Goal: Find contact information: Find contact information

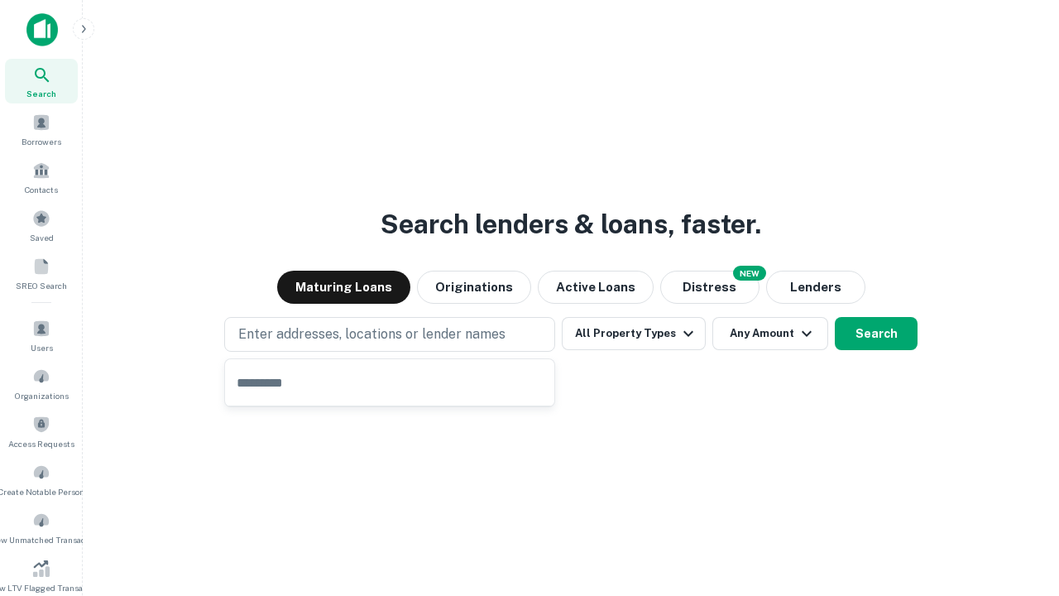
type input "**********"
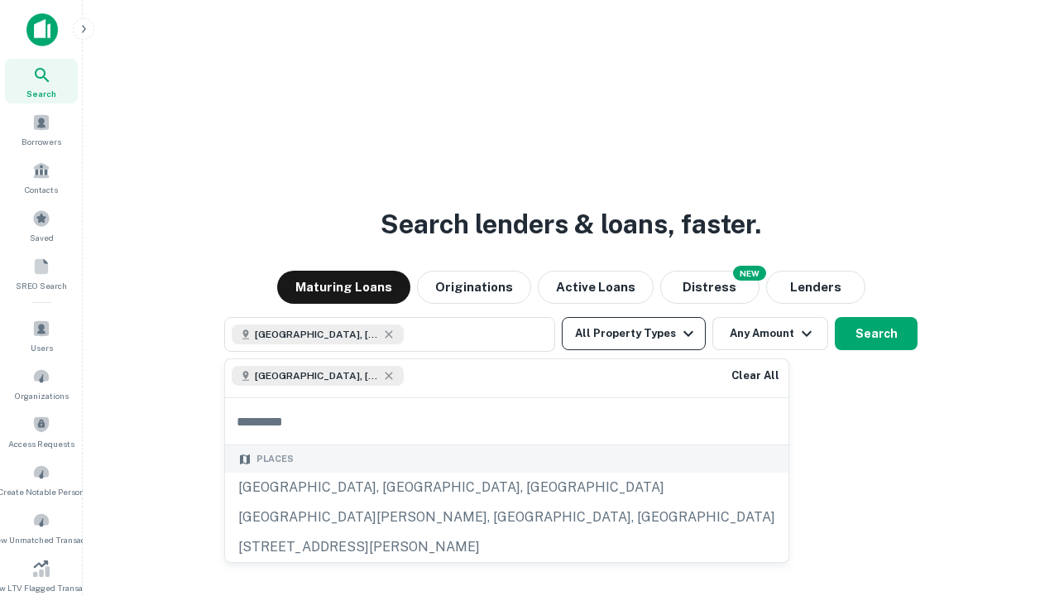
click at [634, 333] on button "All Property Types" at bounding box center [634, 333] width 144 height 33
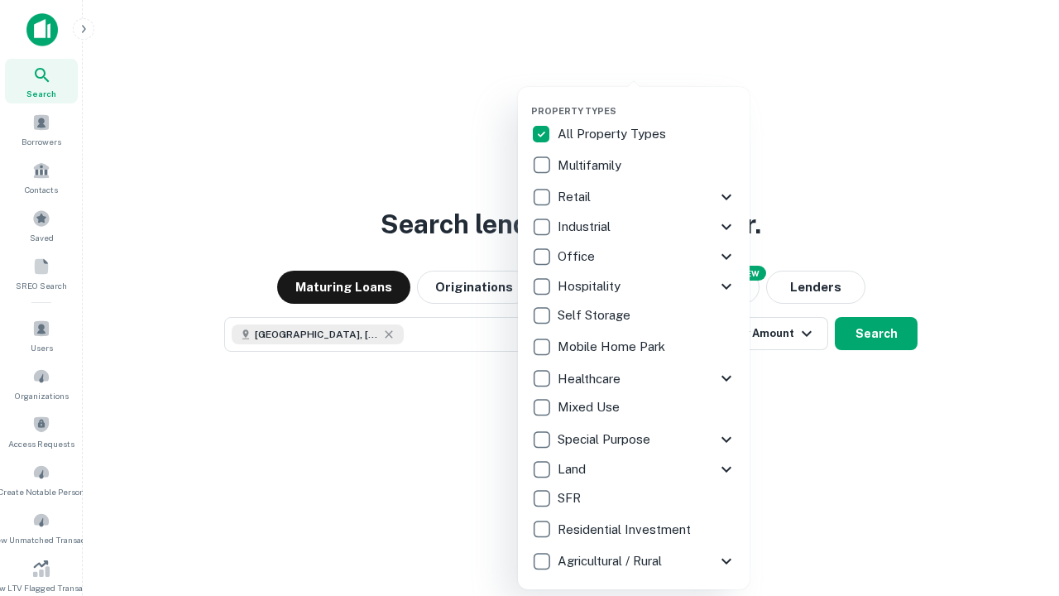
click at [647, 100] on button "button" at bounding box center [647, 100] width 232 height 1
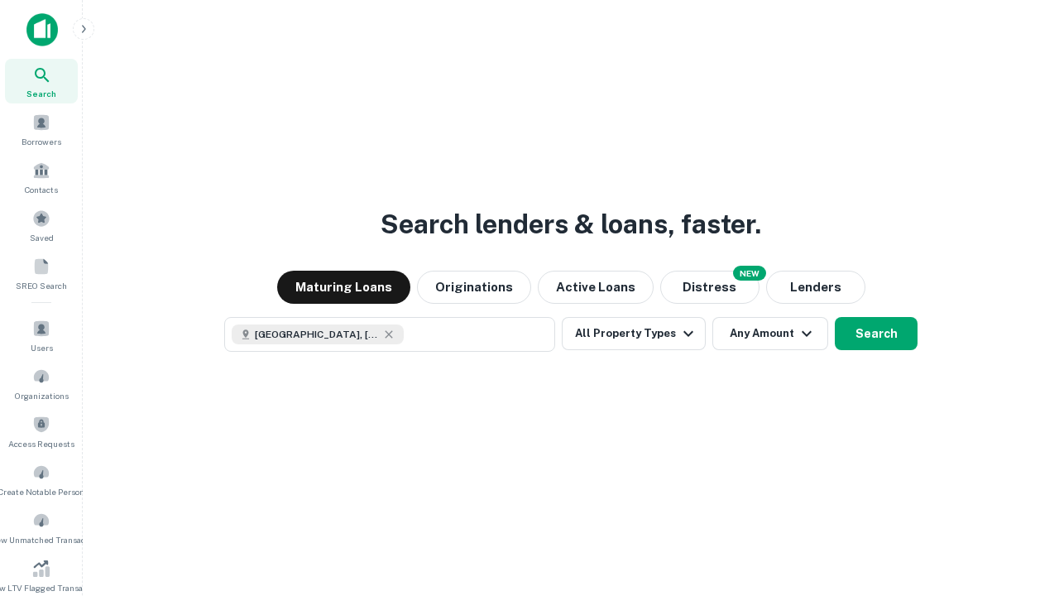
scroll to position [26, 0]
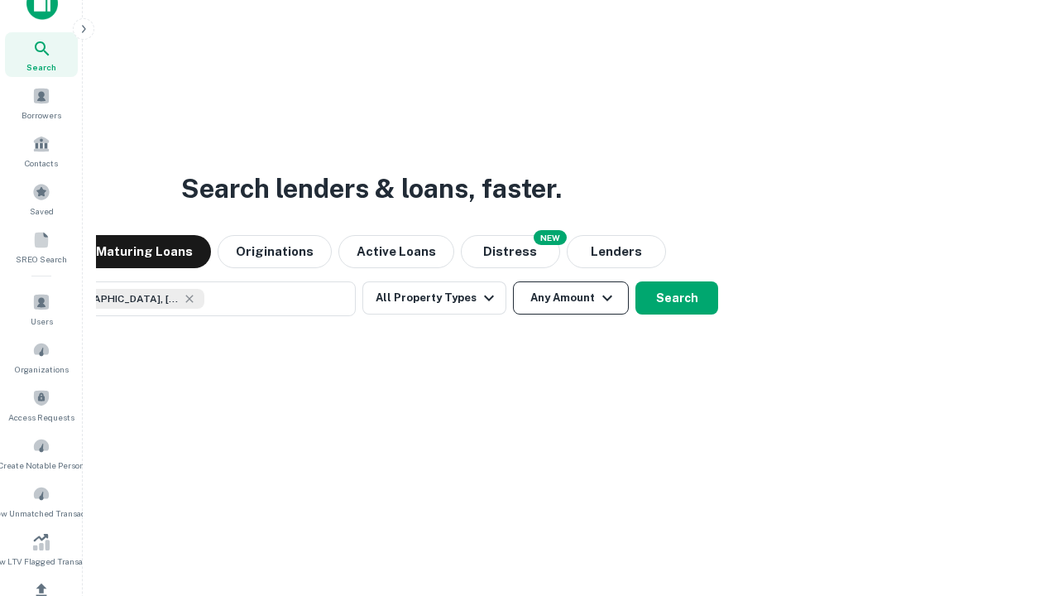
click at [513, 281] on button "Any Amount" at bounding box center [571, 297] width 116 height 33
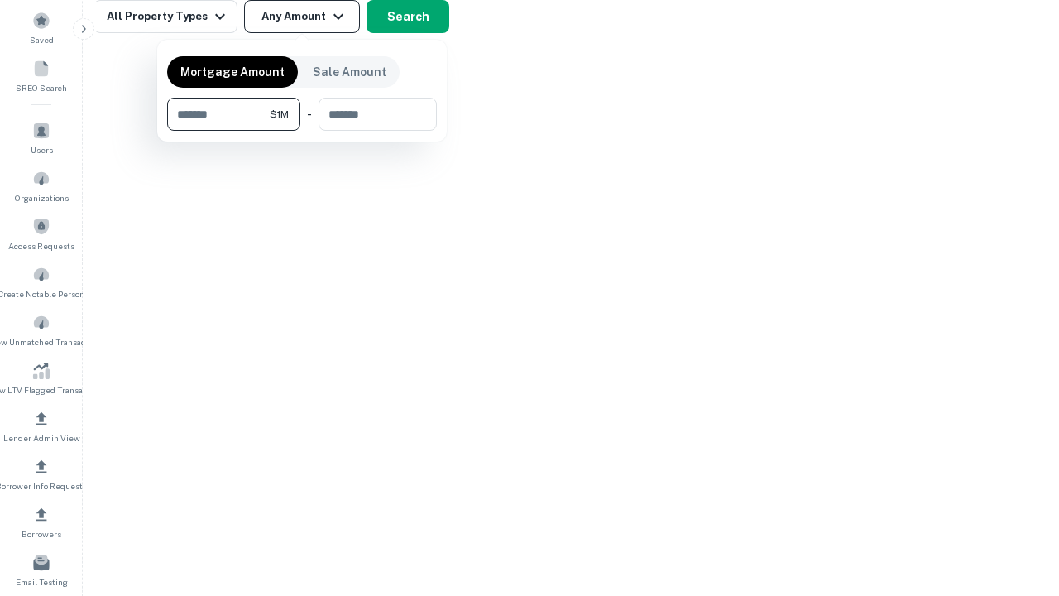
type input "*******"
click at [302, 131] on button "button" at bounding box center [302, 131] width 270 height 1
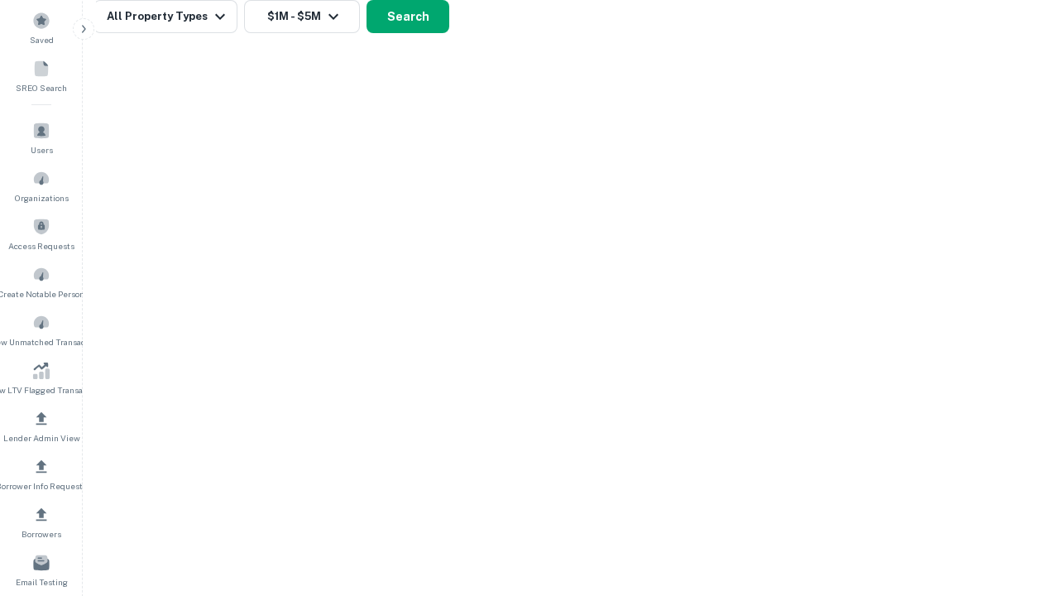
scroll to position [26, 0]
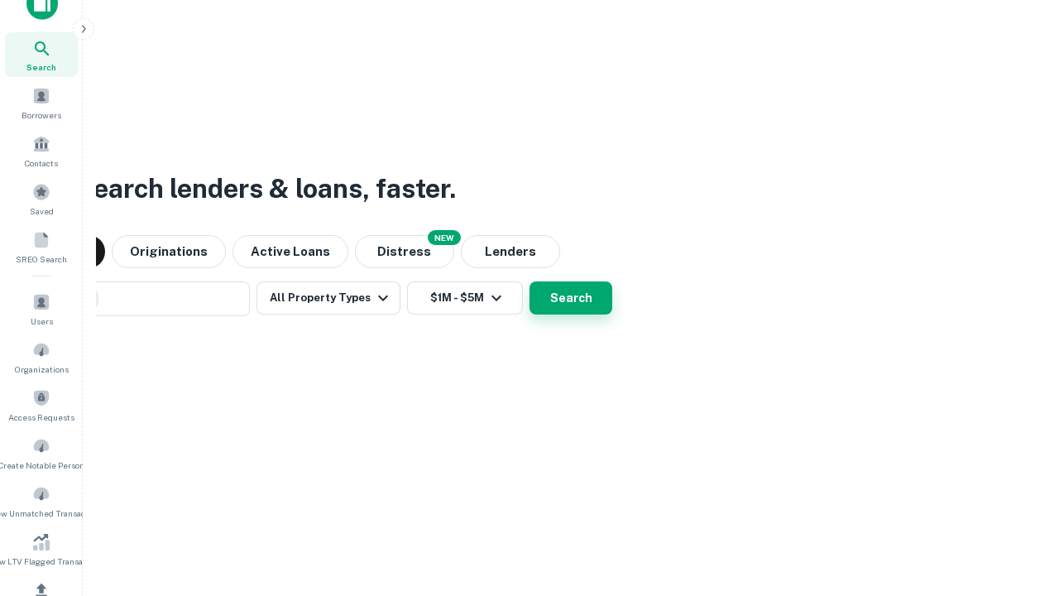
click at [530, 281] on button "Search" at bounding box center [571, 297] width 83 height 33
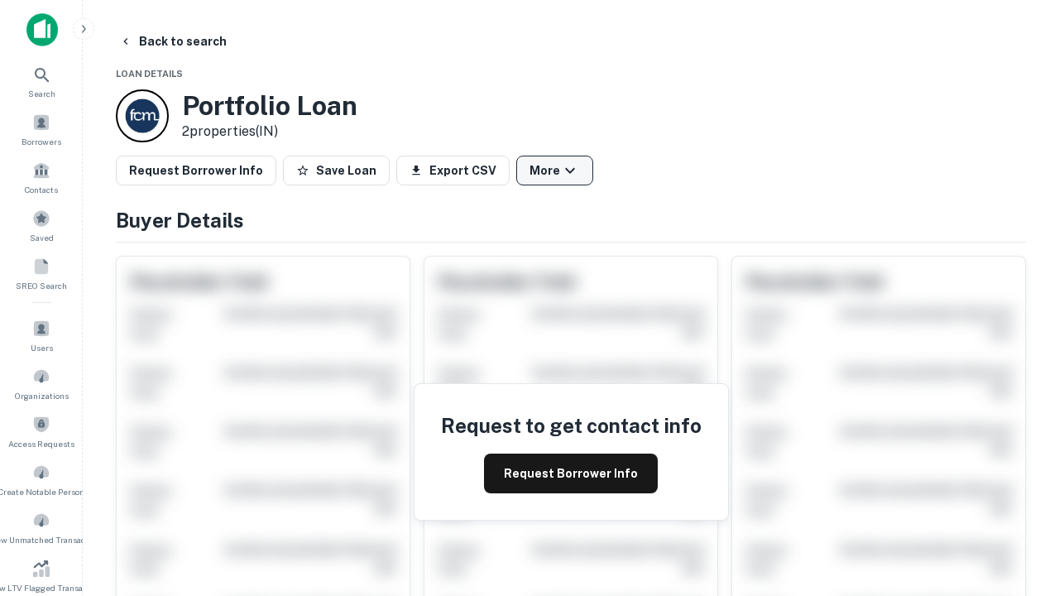
click at [554, 170] on button "More" at bounding box center [554, 171] width 77 height 30
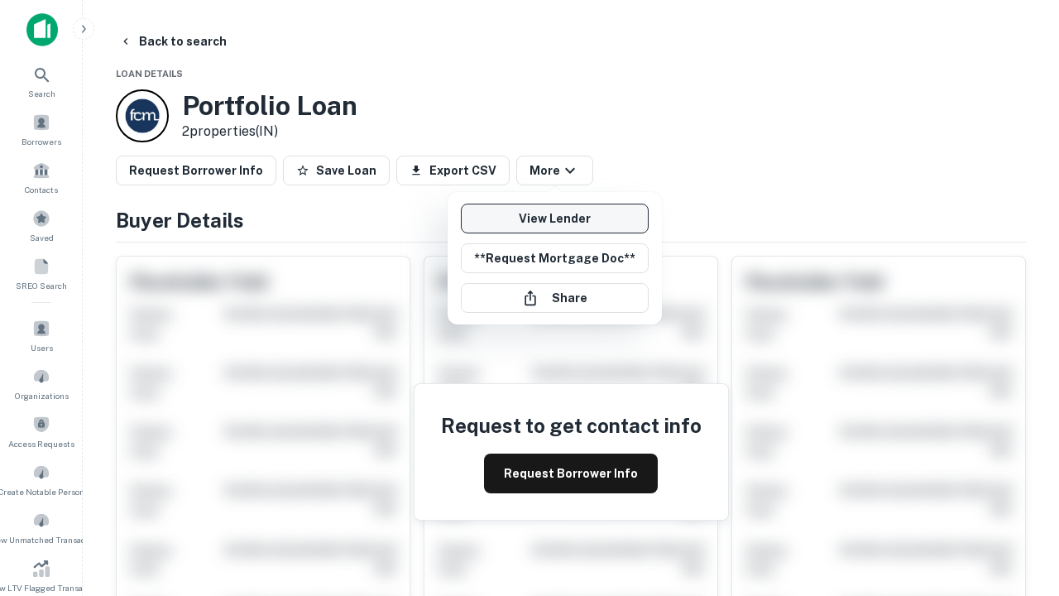
click at [554, 218] on link "View Lender" at bounding box center [555, 219] width 188 height 30
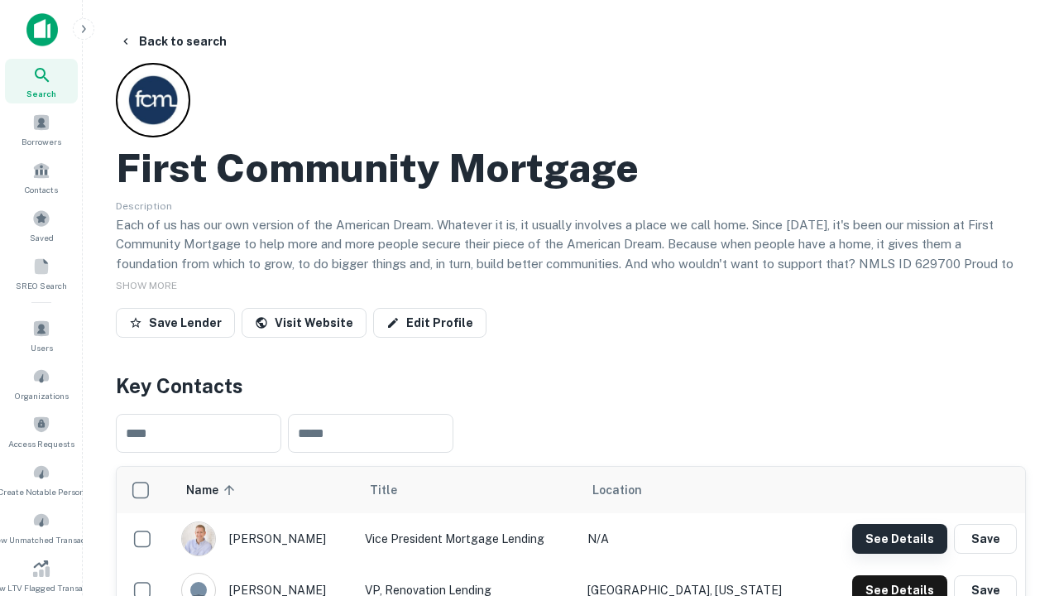
click at [899, 538] on button "See Details" at bounding box center [899, 539] width 95 height 30
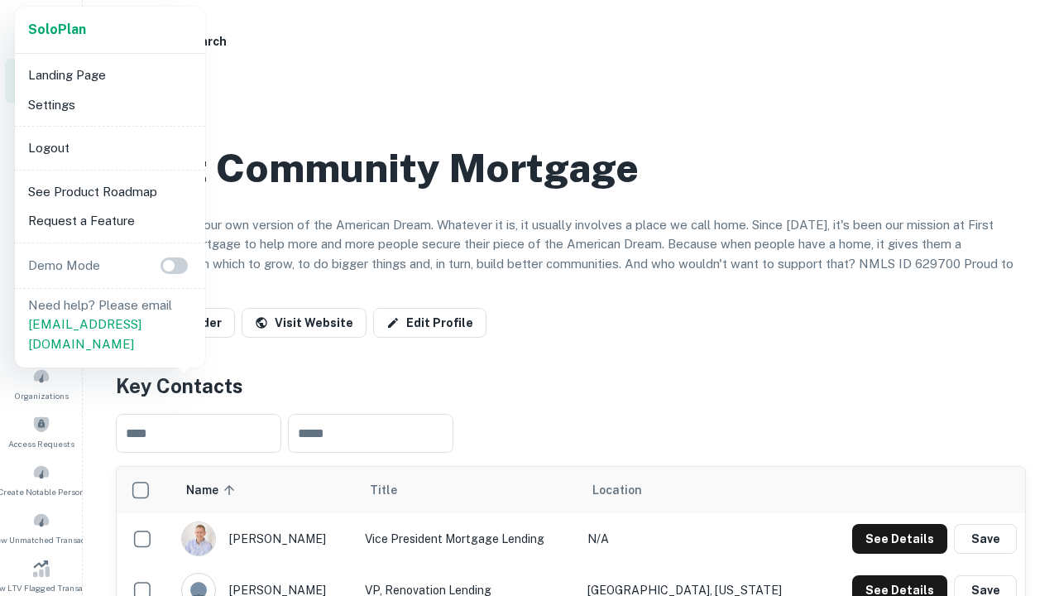
scroll to position [577, 0]
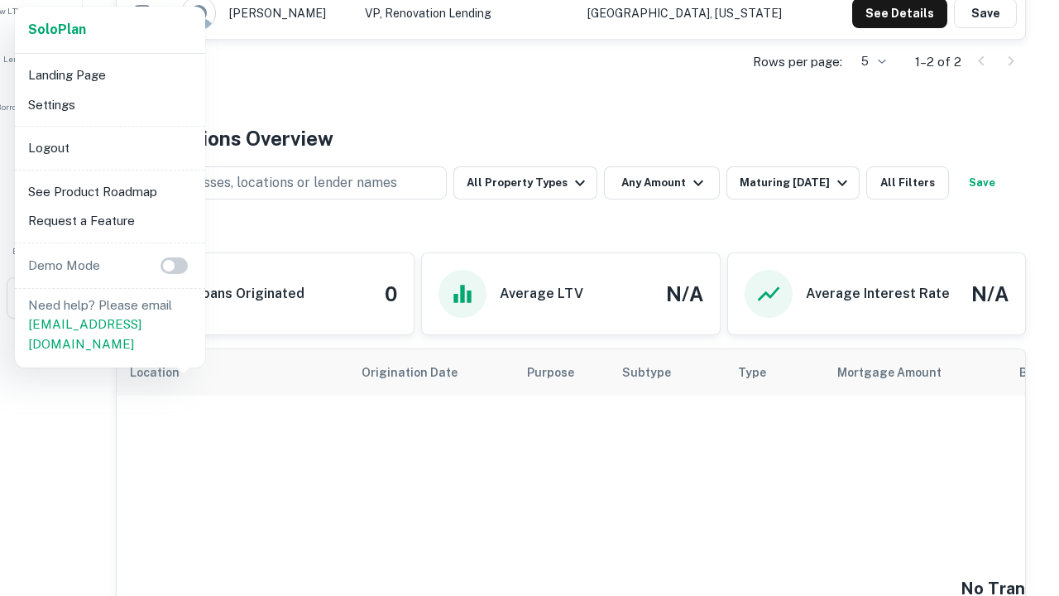
click at [109, 147] on li "Logout" at bounding box center [110, 148] width 177 height 30
